Goal: Information Seeking & Learning: Find specific fact

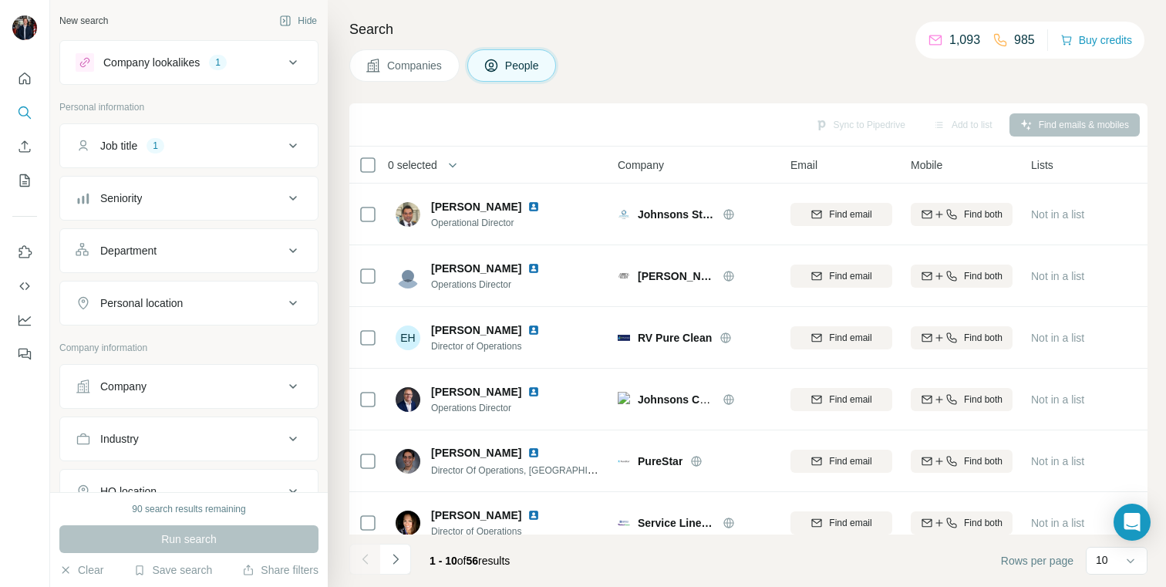
click at [234, 324] on div "Personal location" at bounding box center [188, 303] width 259 height 45
click at [236, 317] on button "Personal location" at bounding box center [189, 302] width 258 height 37
click at [222, 335] on input "text" at bounding box center [189, 342] width 227 height 28
type input "****"
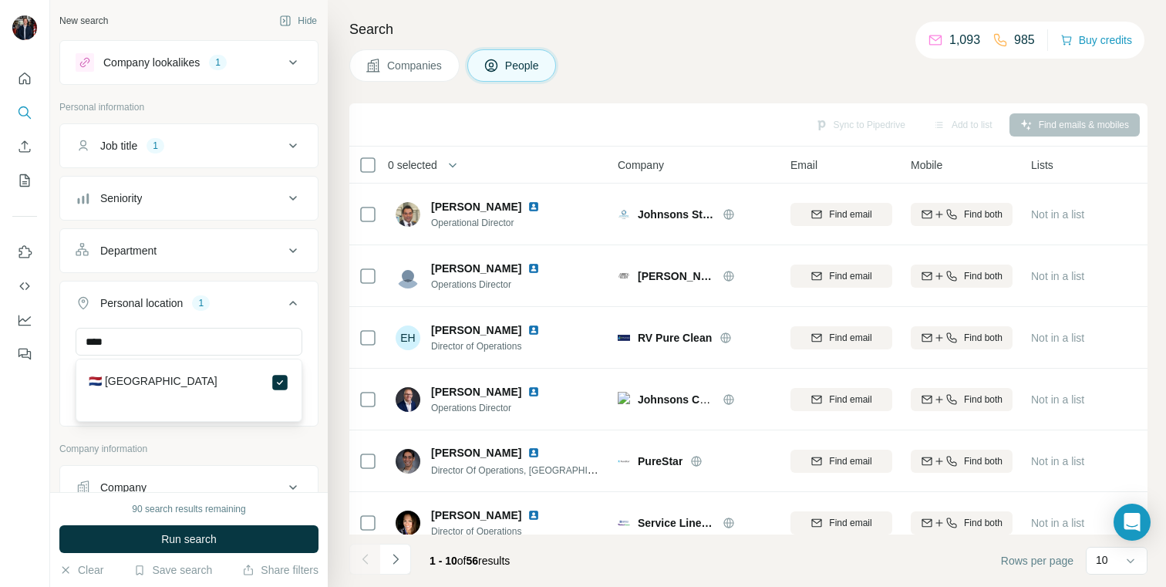
click at [298, 396] on div "🇳🇱 Netherlands" at bounding box center [189, 390] width 227 height 63
click at [297, 307] on icon at bounding box center [293, 303] width 19 height 19
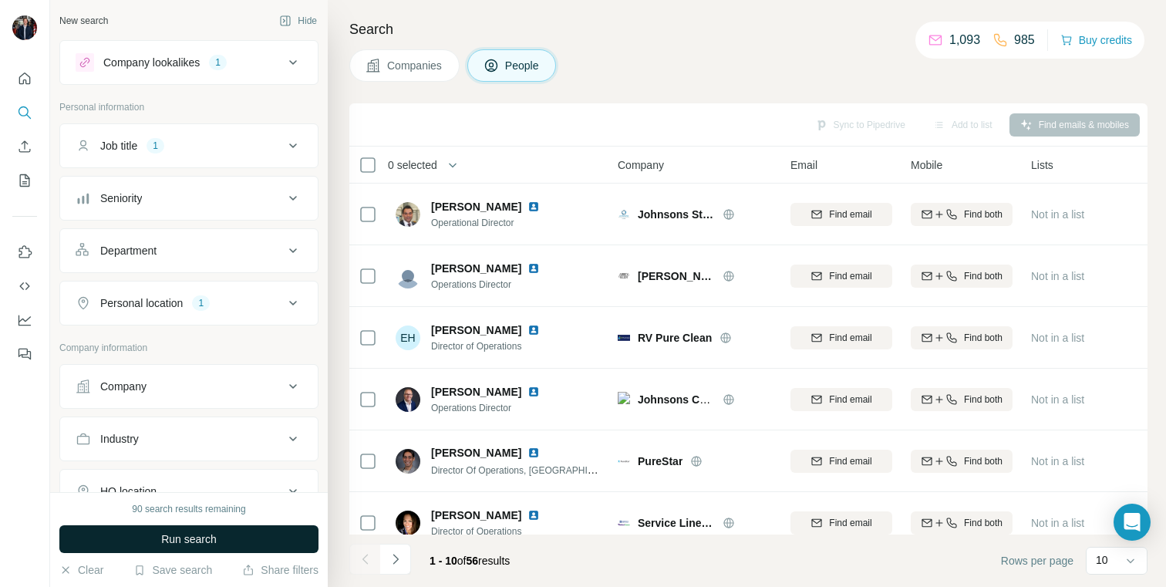
click at [239, 538] on button "Run search" at bounding box center [188, 539] width 259 height 28
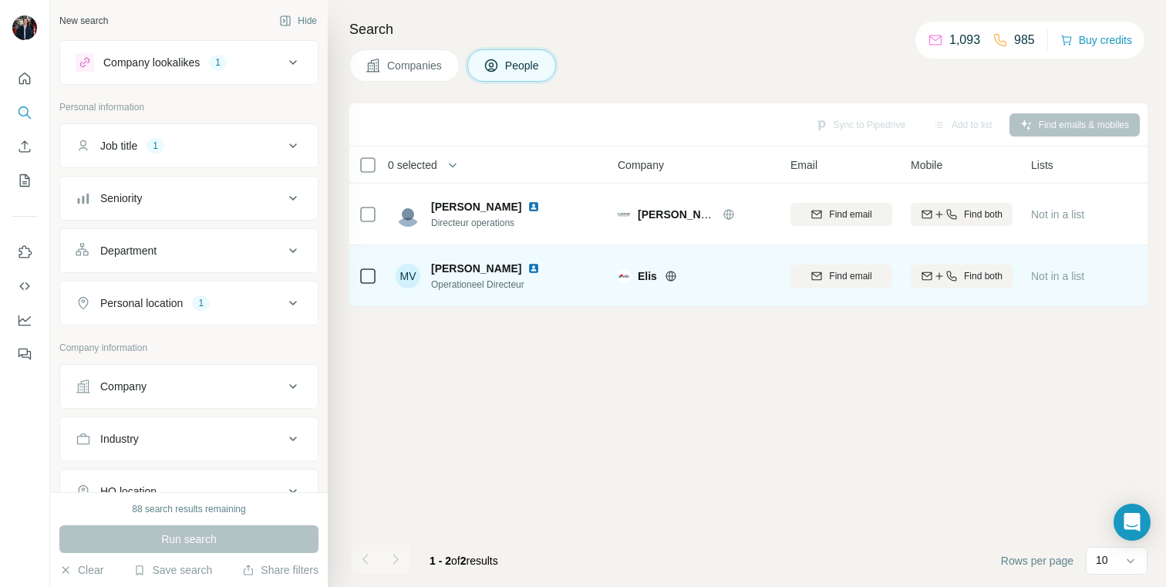
click at [419, 278] on div "MV" at bounding box center [408, 276] width 25 height 25
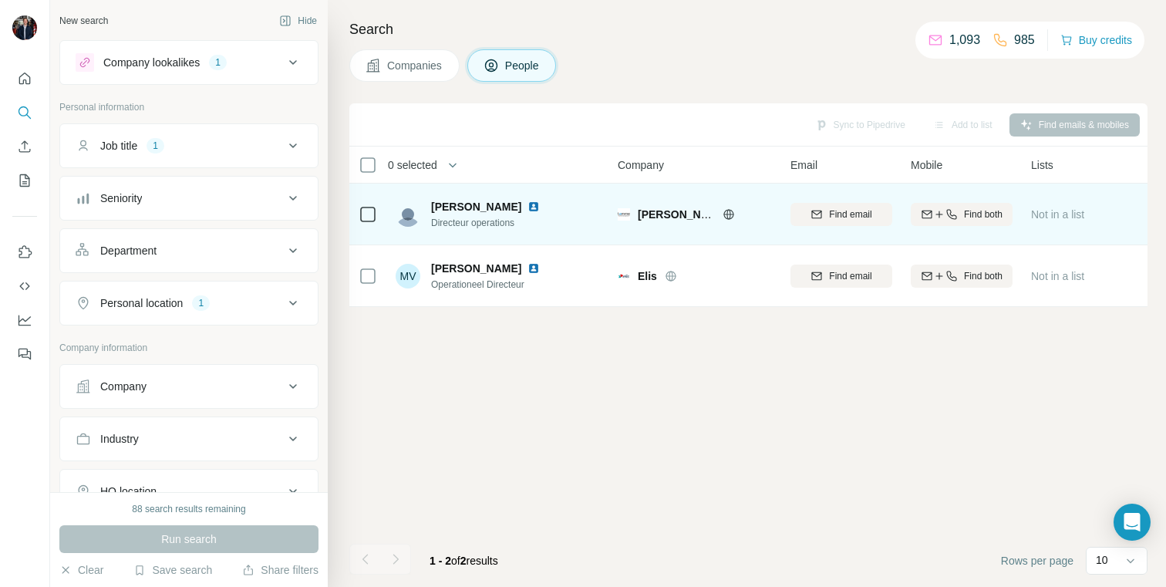
click at [476, 224] on span "Directeur operations" at bounding box center [494, 223] width 127 height 14
